Goal: Check status

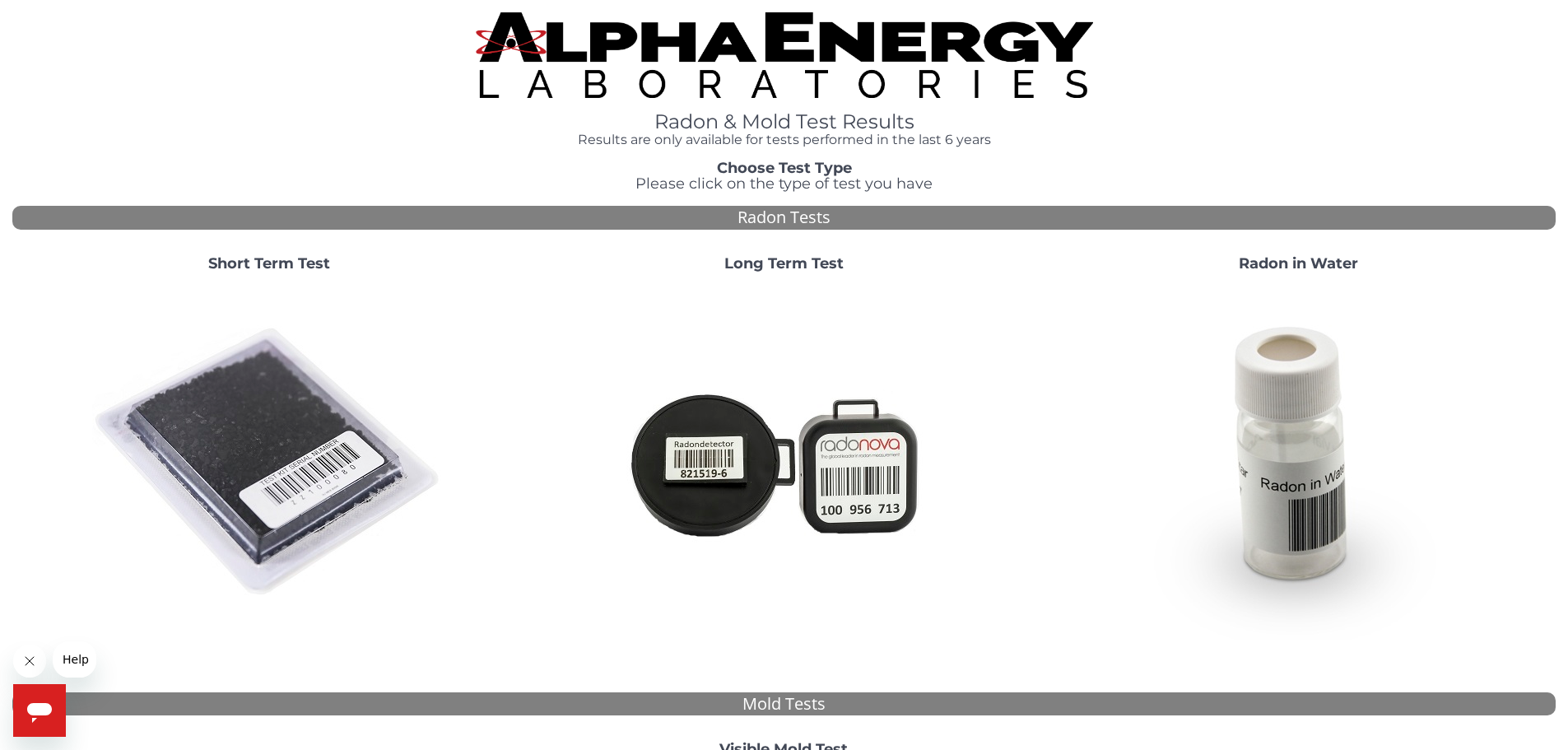
click at [239, 411] on img at bounding box center [269, 463] width 354 height 354
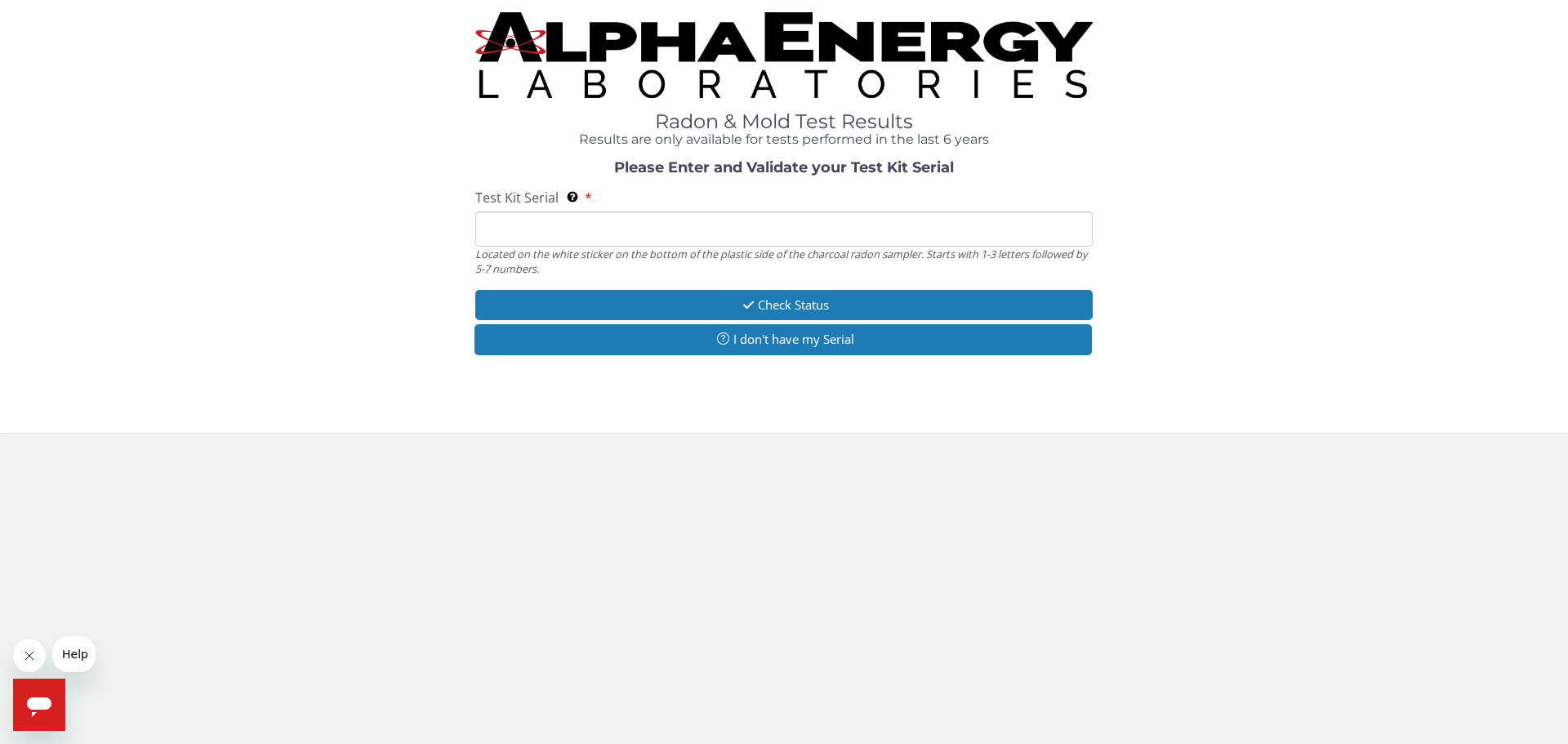
click at [603, 225] on input "Test Kit Serial Located on the white sticker on the bottom of the plastic side …" at bounding box center [784, 229] width 618 height 35
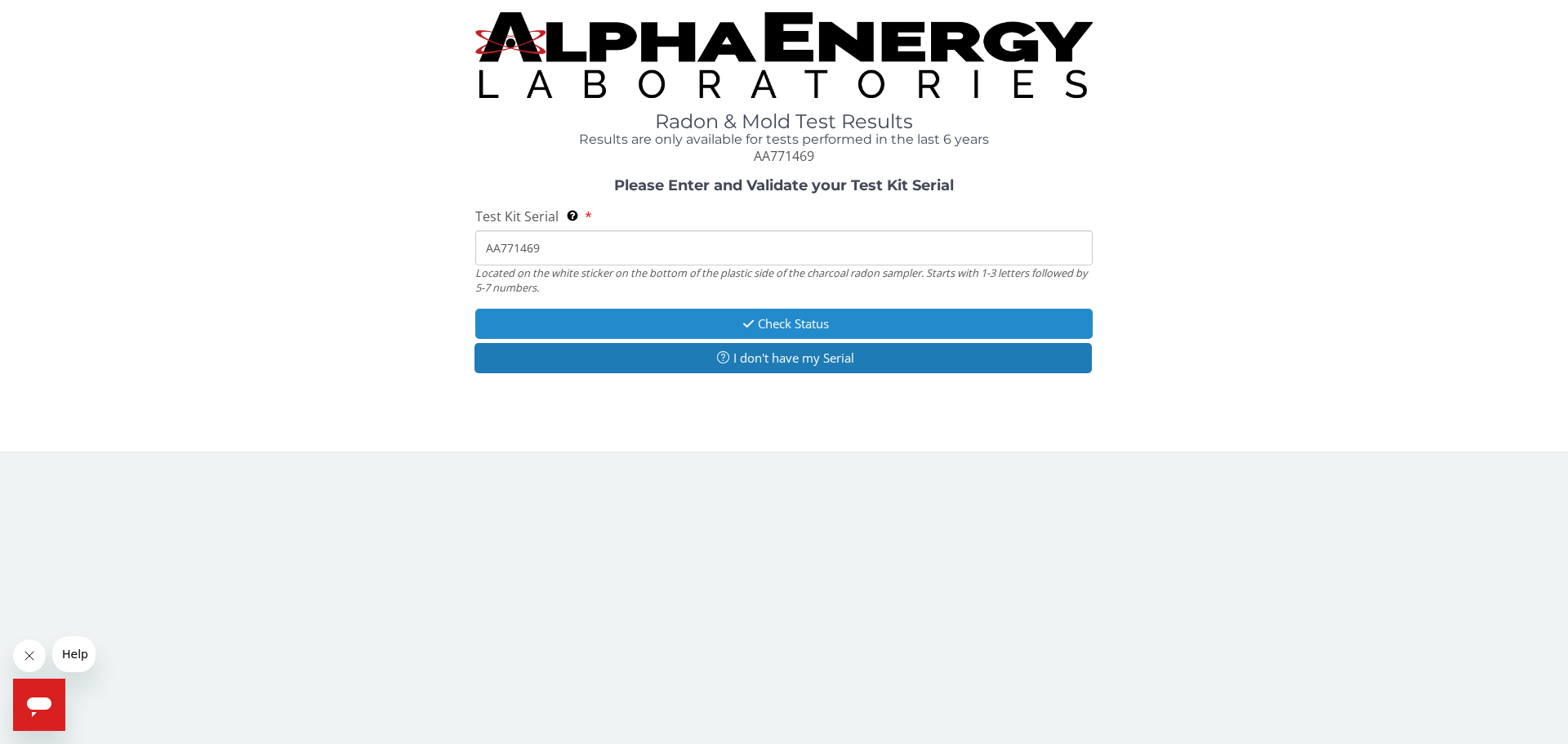
type input "AA771469"
click at [733, 321] on button "Check Status" at bounding box center [784, 323] width 618 height 30
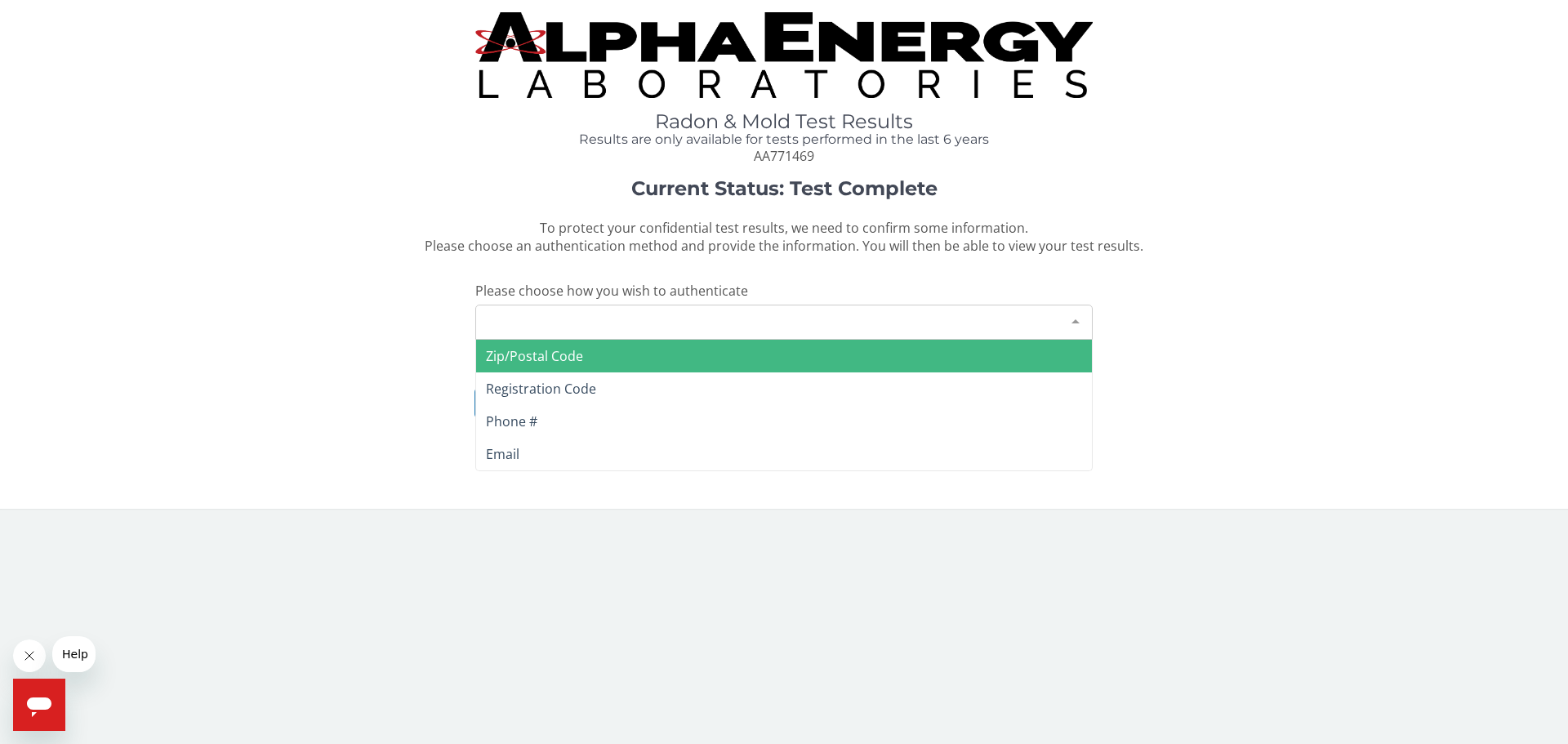
click at [733, 321] on div "Please make a selection" at bounding box center [784, 322] width 618 height 35
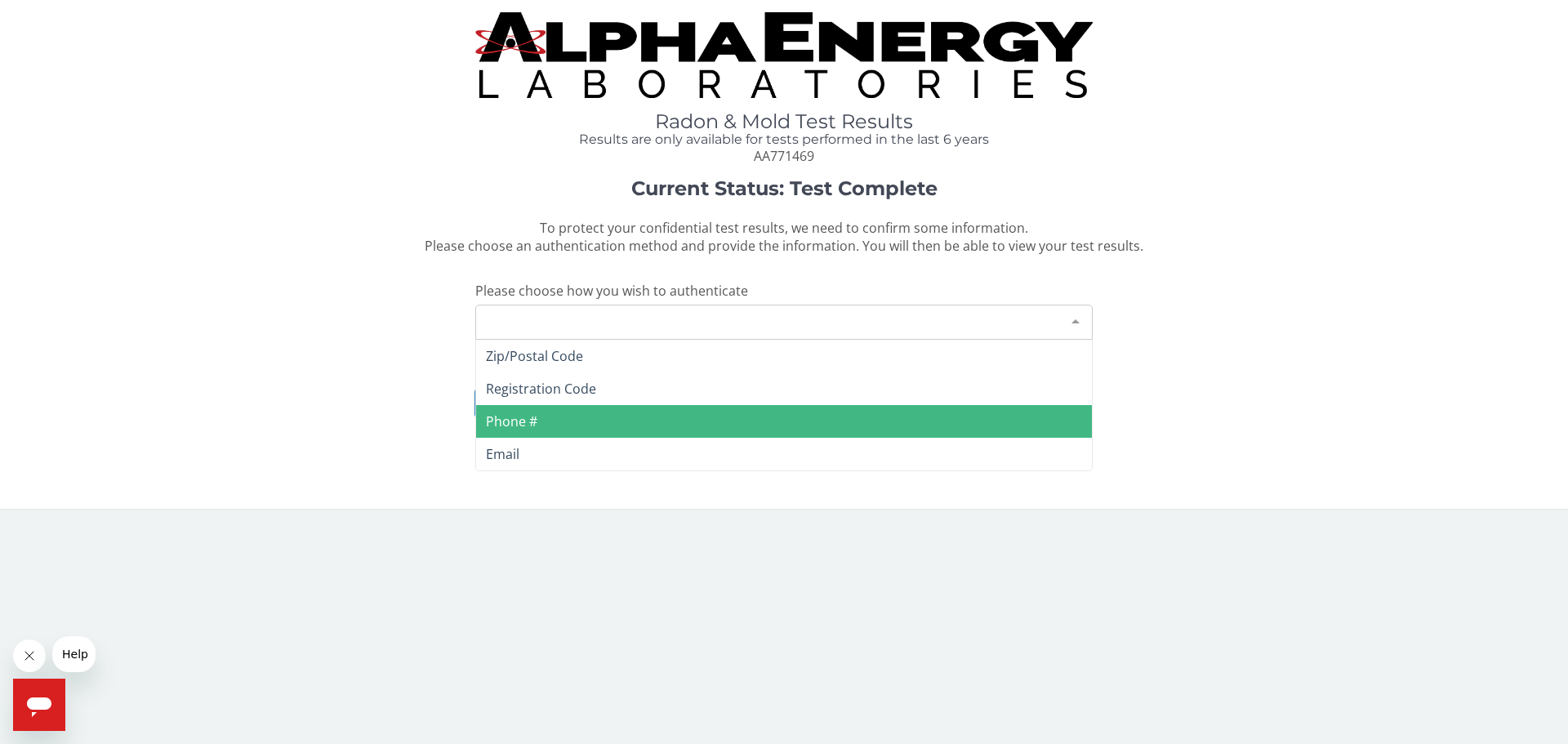
click at [609, 428] on span "Phone #" at bounding box center [784, 421] width 616 height 33
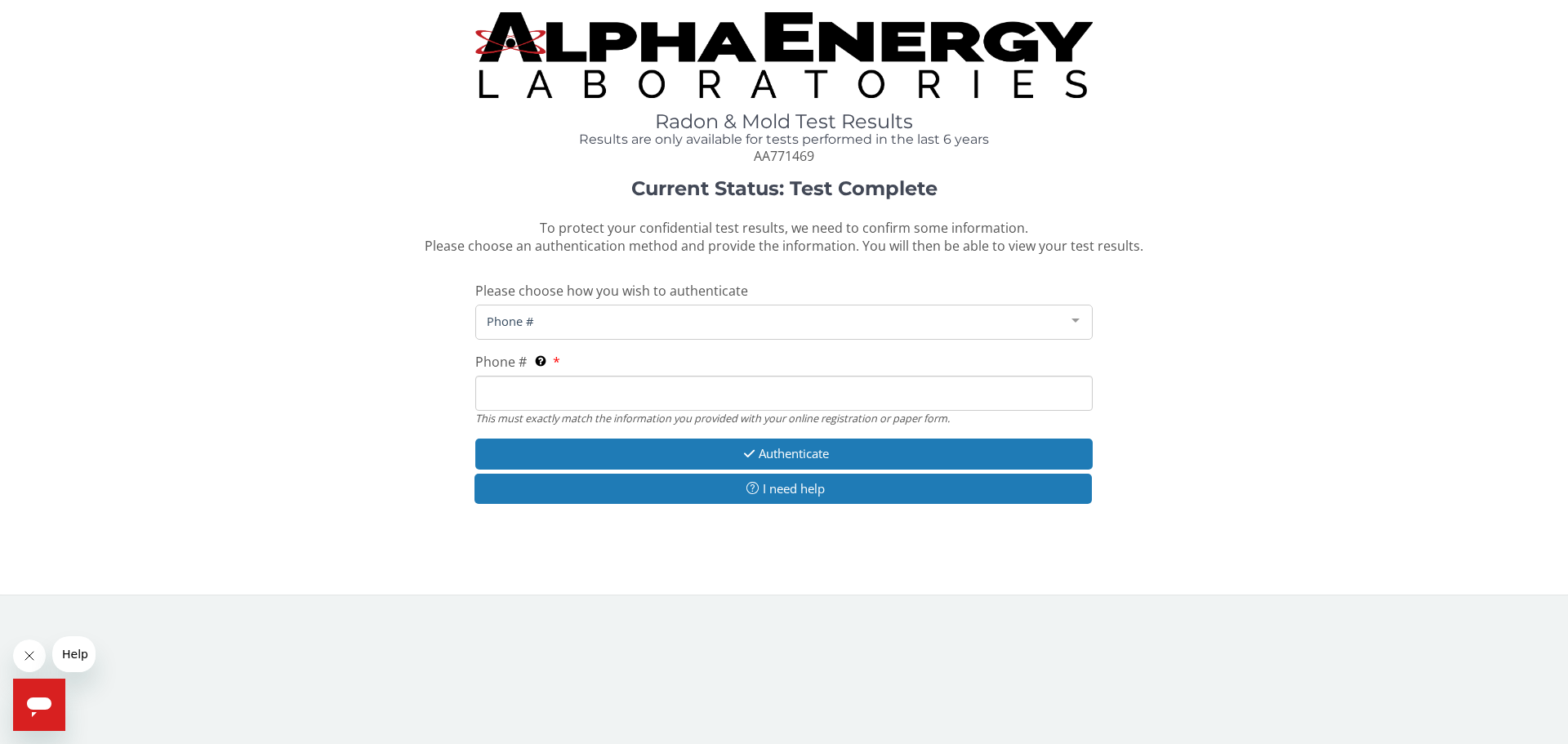
click at [574, 392] on input "Phone # This must exactly match the information you provided with your online r…" at bounding box center [784, 394] width 618 height 35
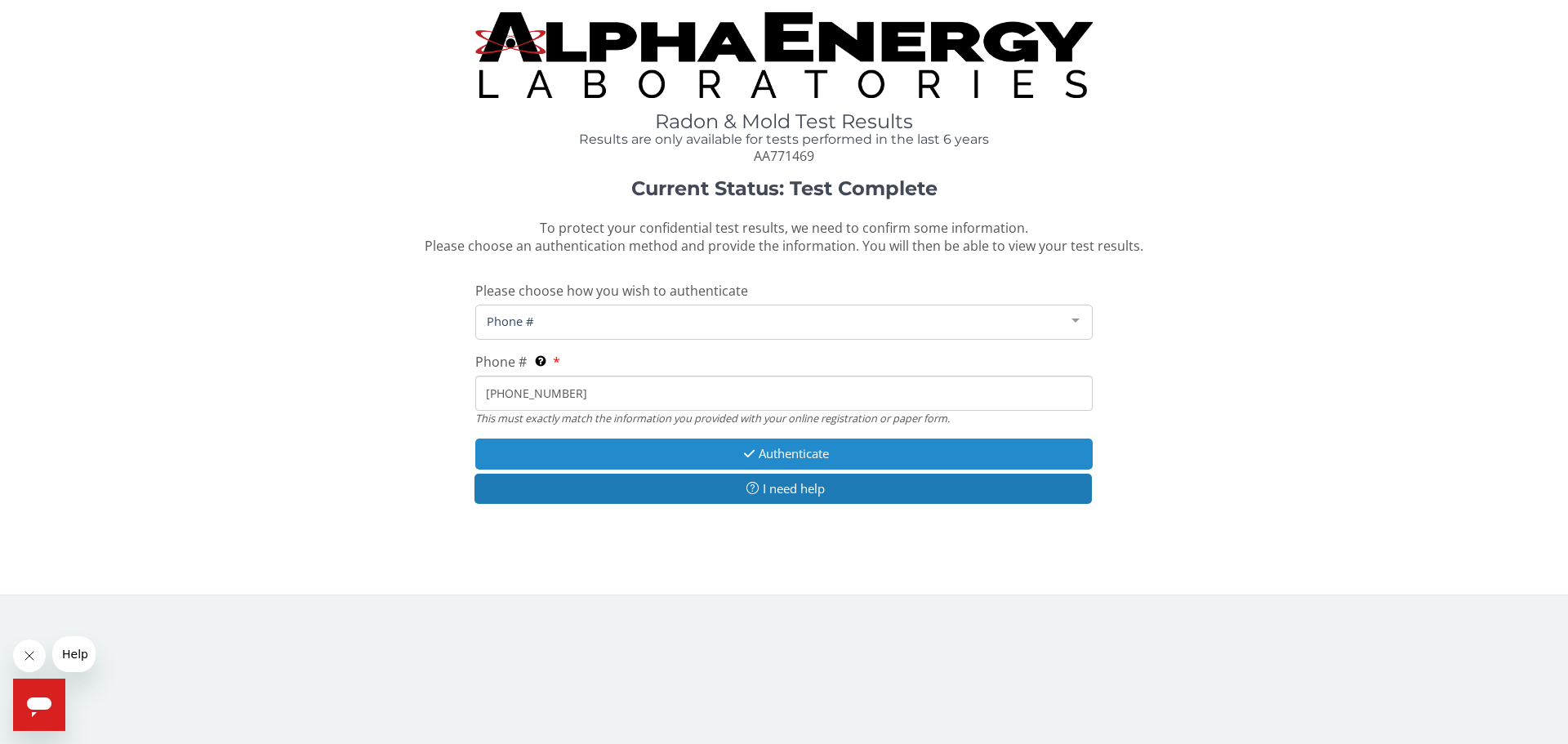
type input "[PHONE_NUMBER]"
click at [753, 448] on icon "button" at bounding box center [748, 453] width 18 height 12
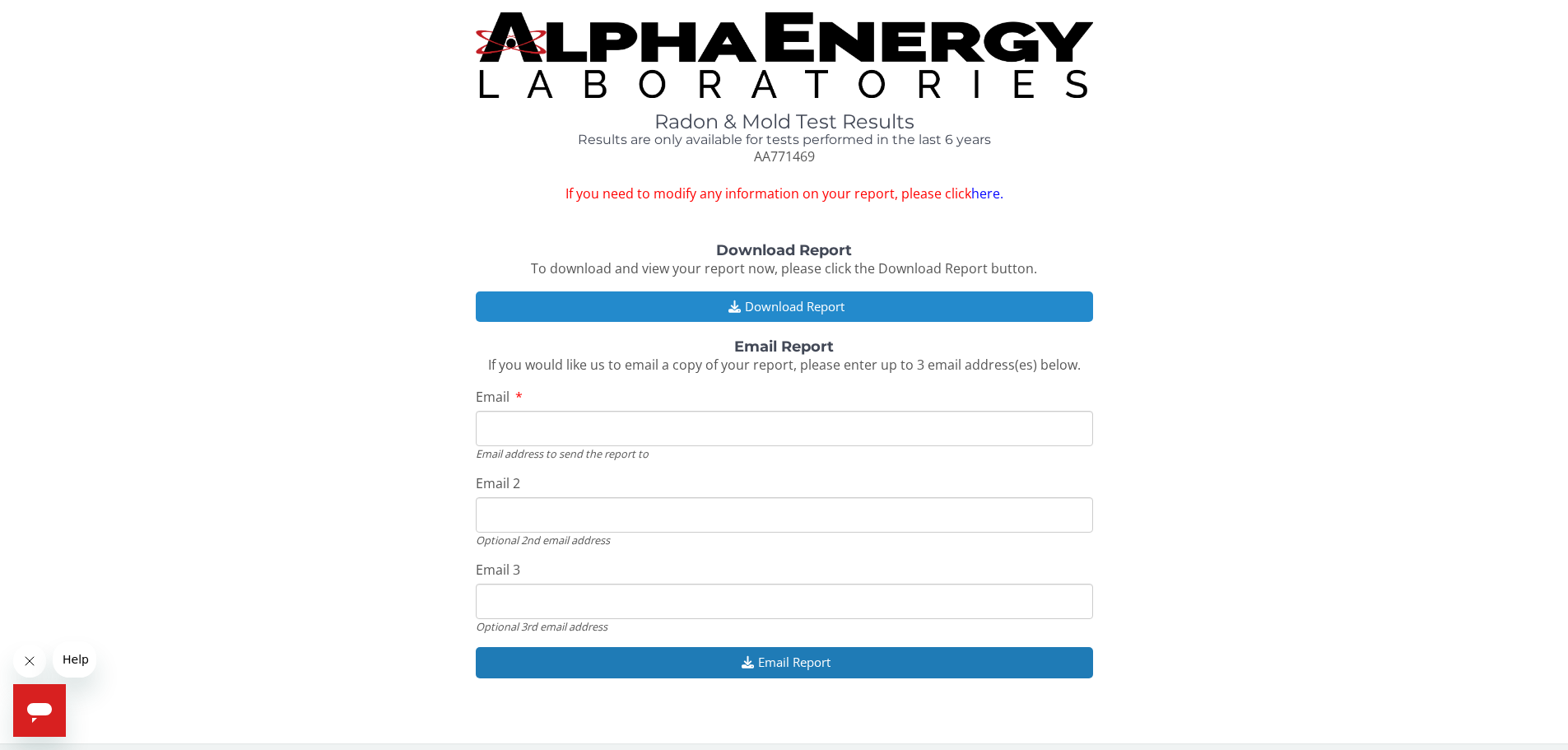
click at [774, 311] on button "Download Report" at bounding box center [784, 306] width 617 height 30
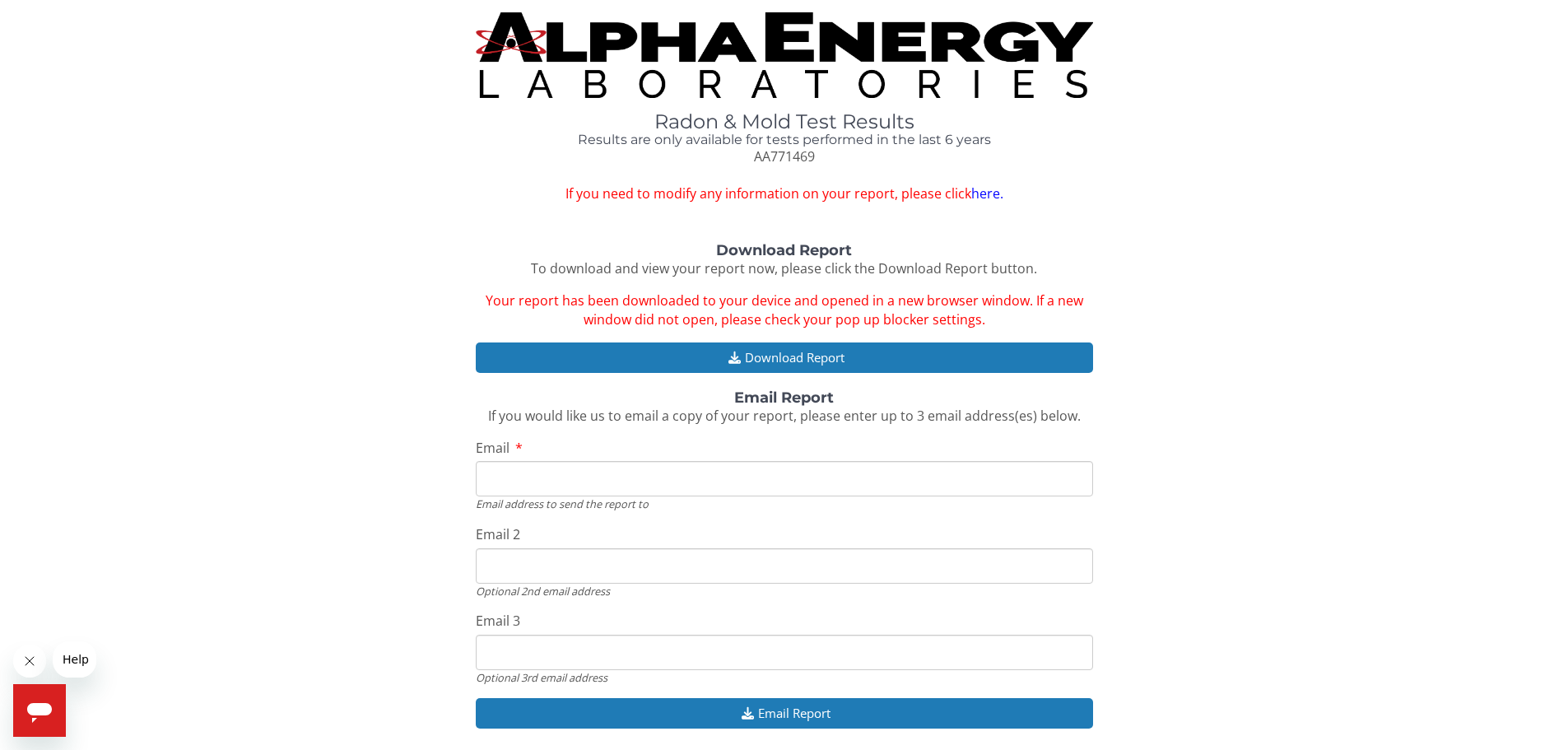
click at [735, 485] on input "Email" at bounding box center [784, 479] width 617 height 35
type input "[PERSON_NAME][EMAIL_ADDRESS][DOMAIN_NAME]"
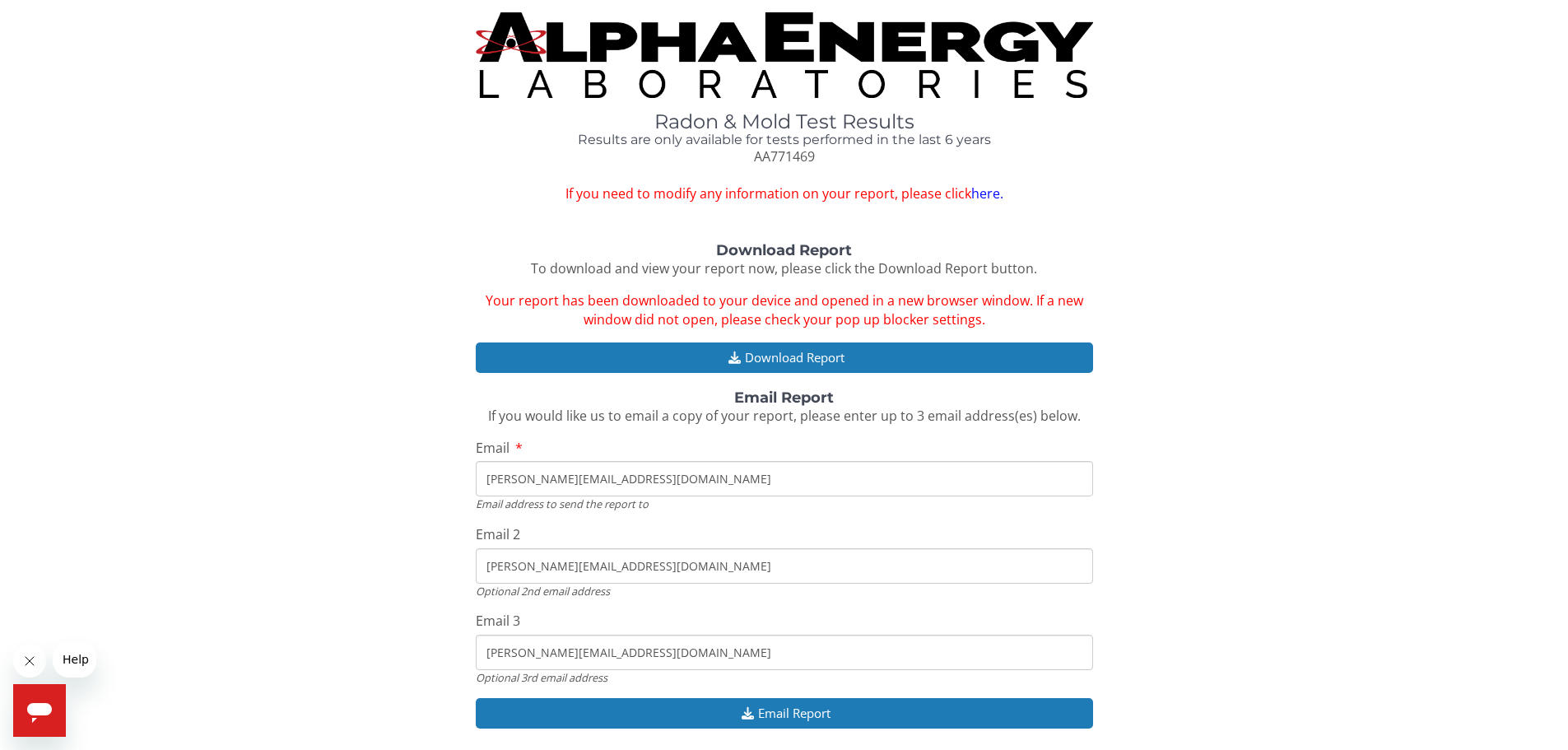
scroll to position [61, 0]
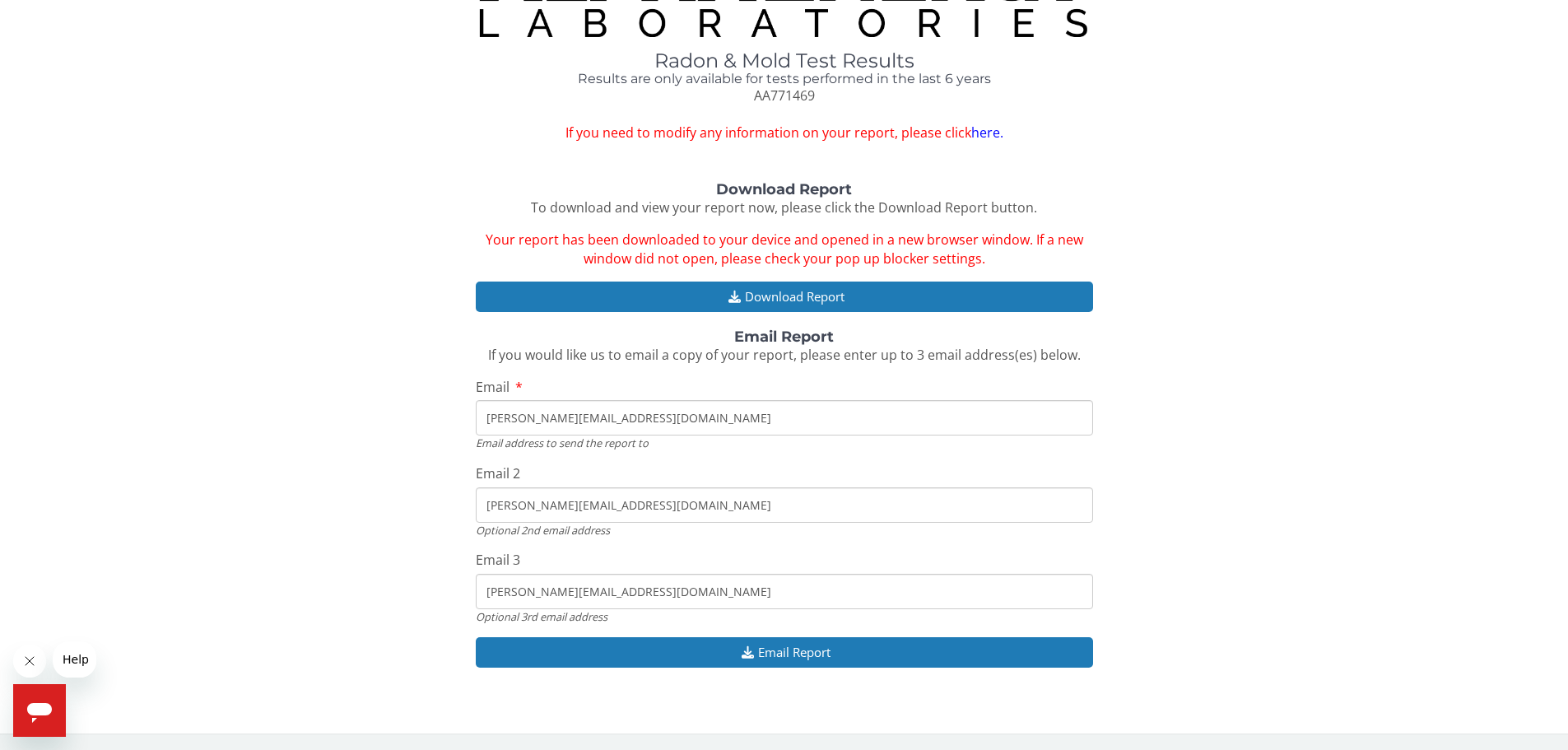
drag, startPoint x: 678, startPoint y: 508, endPoint x: 366, endPoint y: 501, distance: 312.1
click at [366, 501] on div "Download Report To download and view your report now, please click the Download…" at bounding box center [784, 433] width 1543 height 503
type input "[EMAIL_ADDRESS][DOMAIN_NAME]"
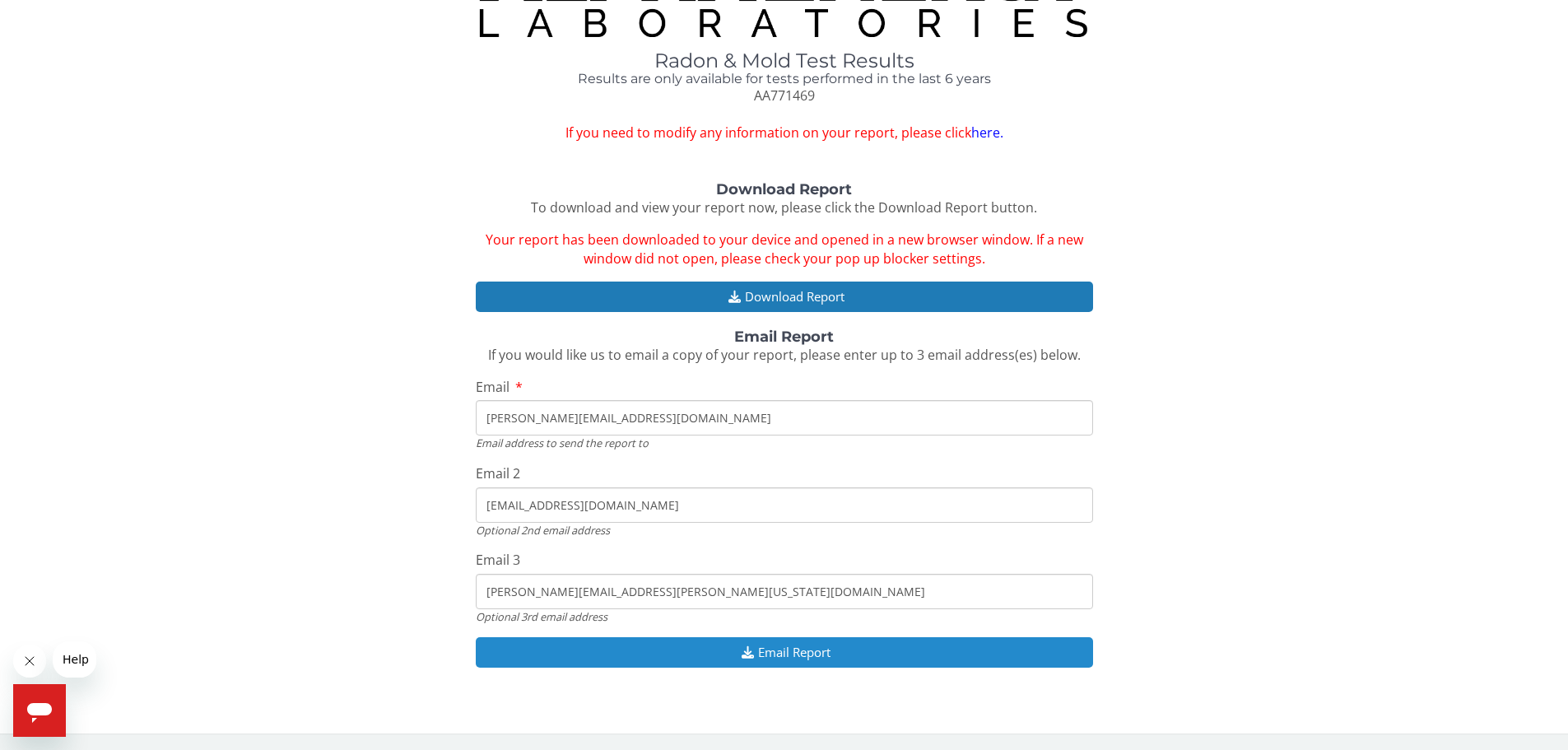
type input "[PERSON_NAME][EMAIL_ADDRESS][PERSON_NAME][US_STATE][DOMAIN_NAME]"
click at [800, 656] on button "Email Report" at bounding box center [784, 652] width 617 height 30
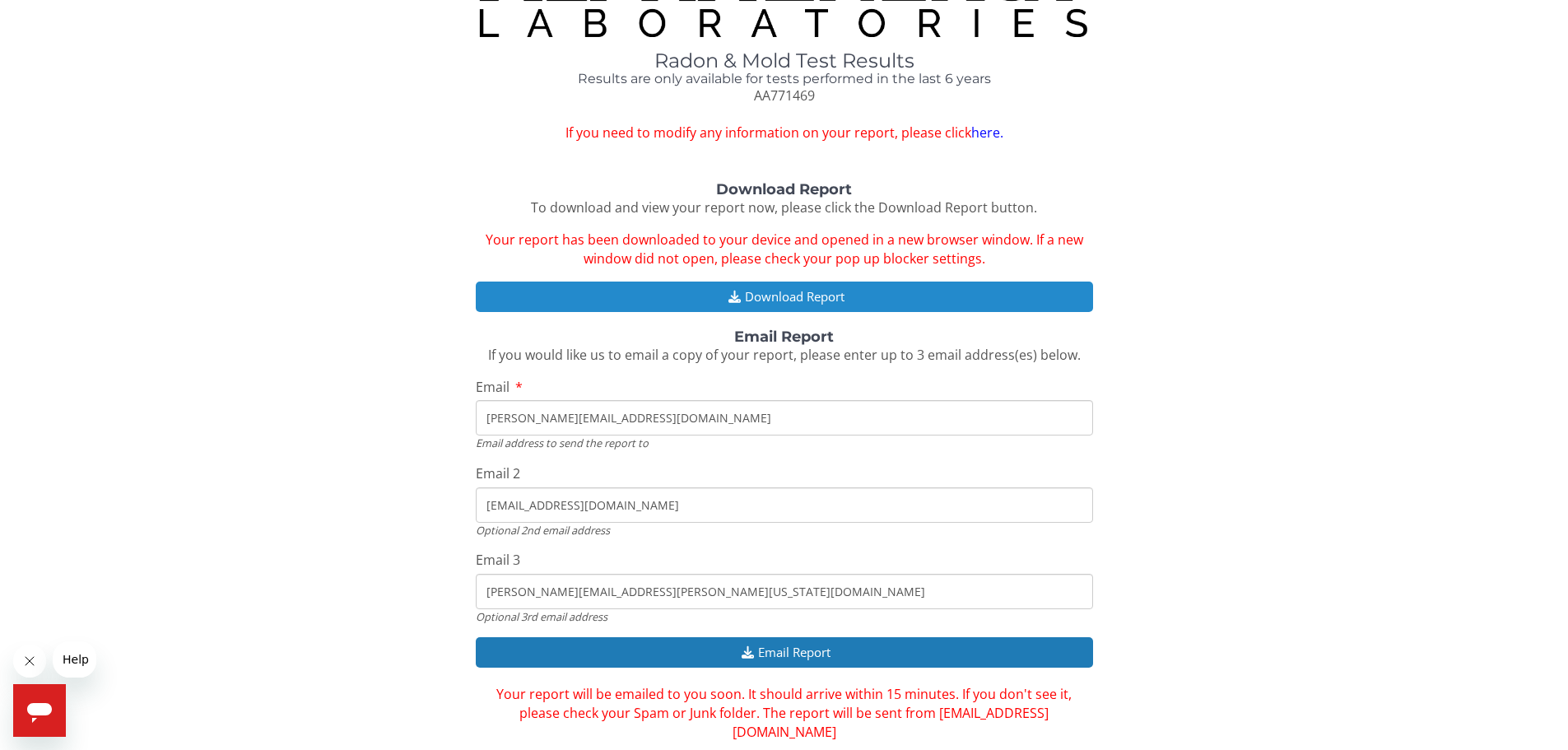
click at [754, 300] on button "Download Report" at bounding box center [784, 297] width 617 height 30
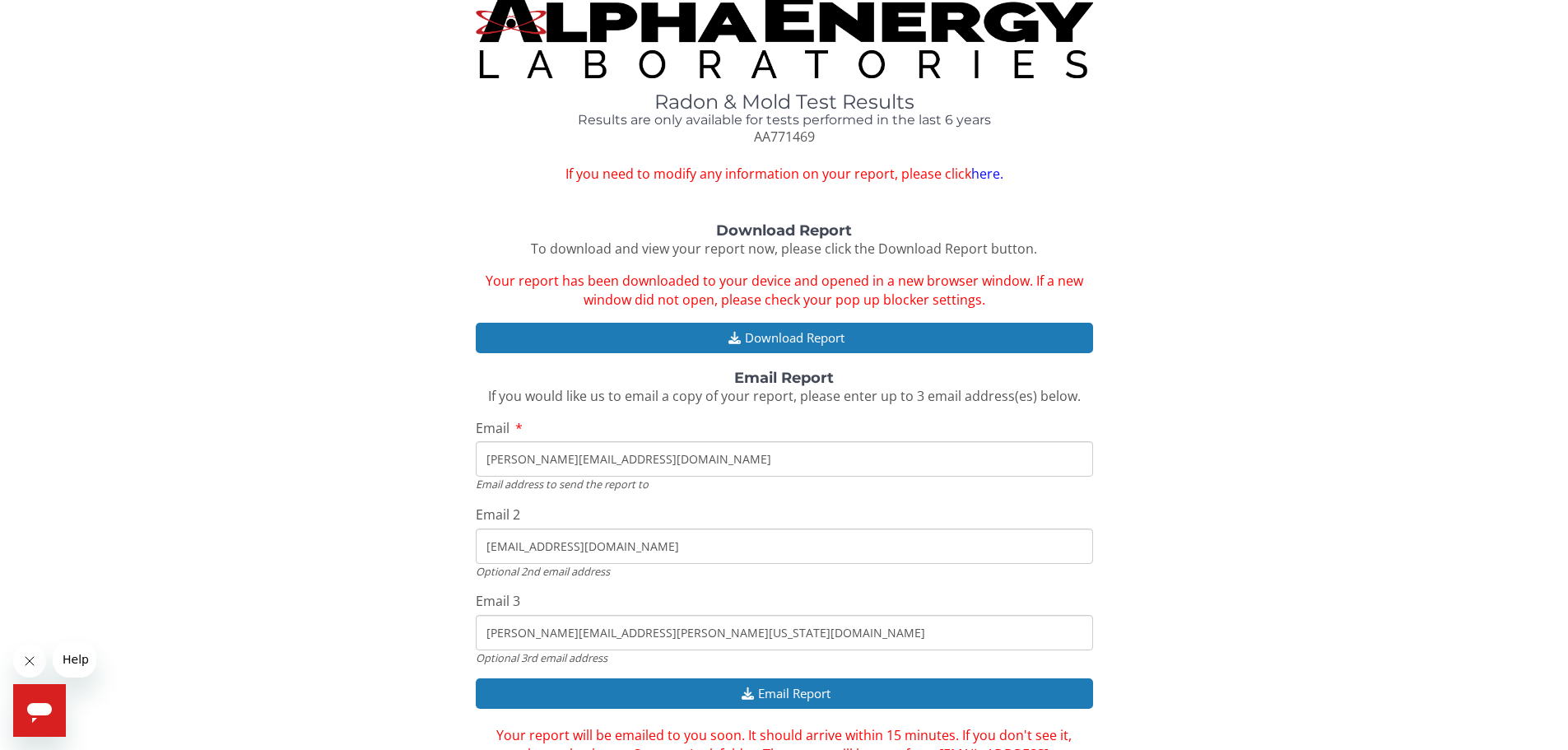
scroll to position [0, 0]
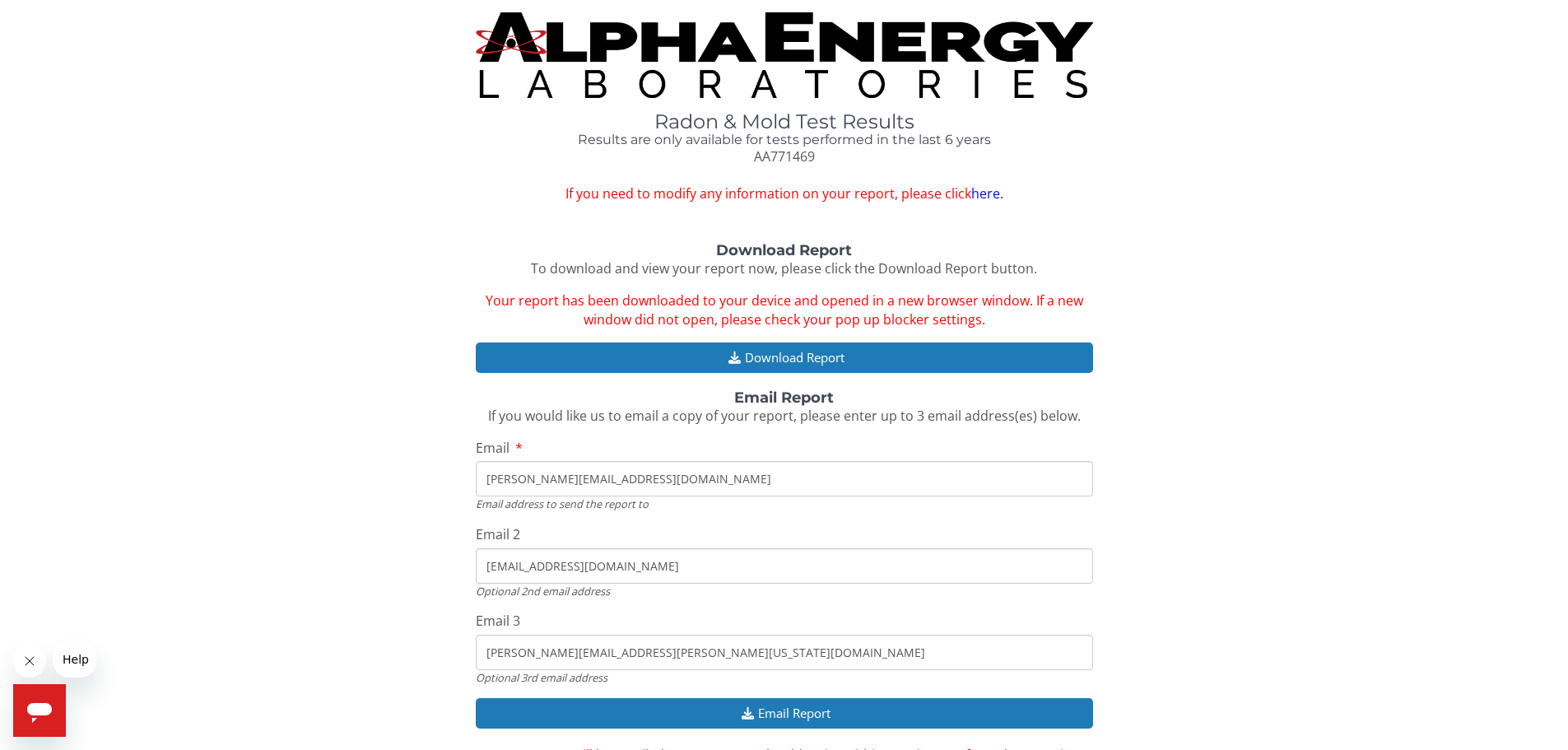
click at [1455, 209] on div "Radon & Mold Test Results Results are only available for tests performed in the…" at bounding box center [784, 418] width 1543 height 812
